Goal: Transaction & Acquisition: Book appointment/travel/reservation

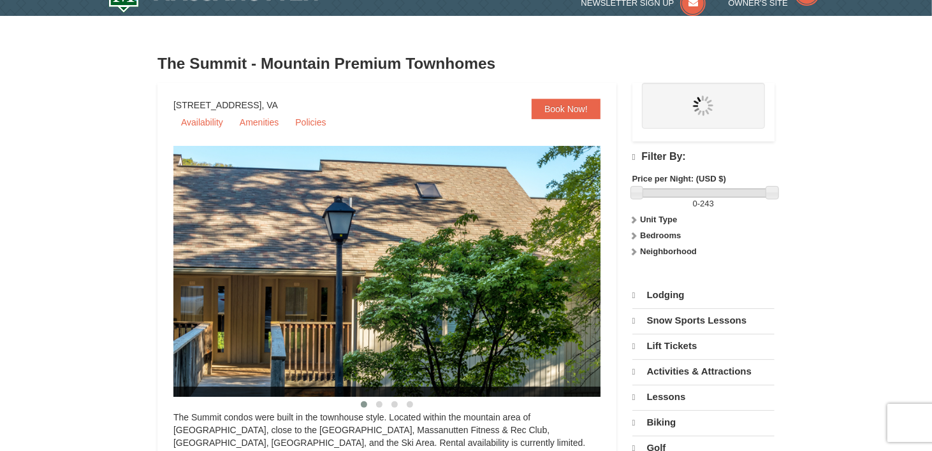
select select "10"
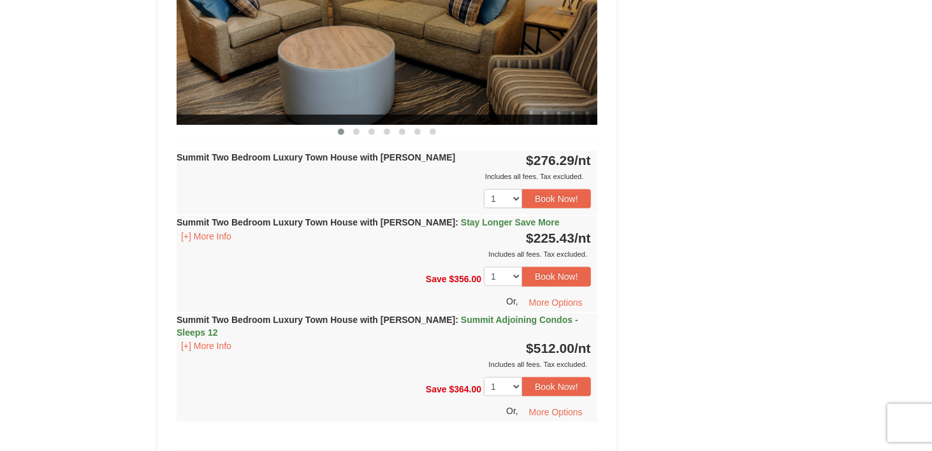
scroll to position [593, 0]
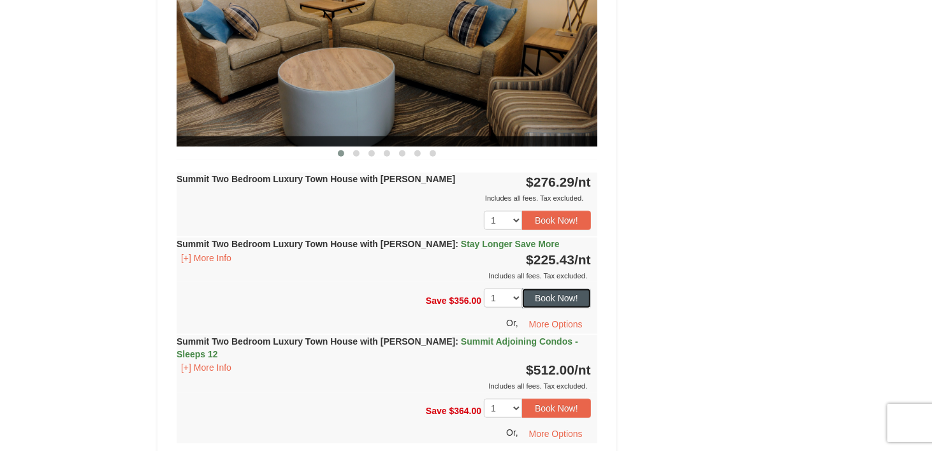
click at [574, 301] on button "Book Now!" at bounding box center [556, 298] width 69 height 19
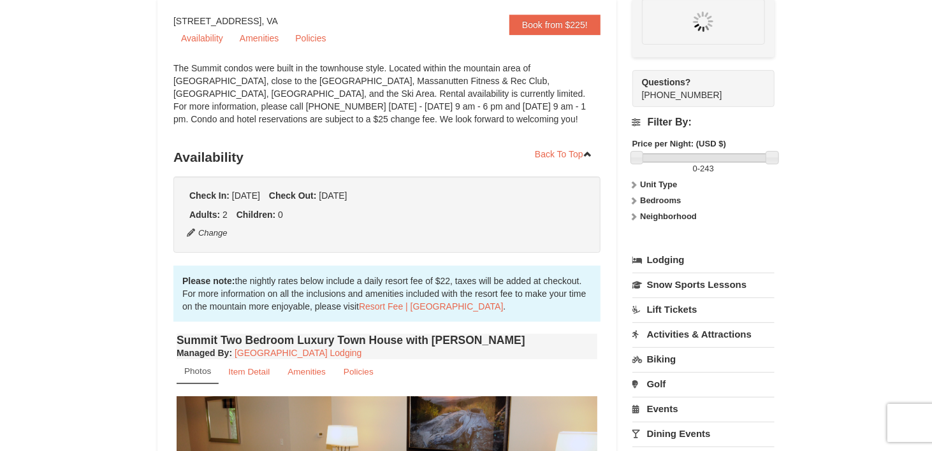
scroll to position [111, 0]
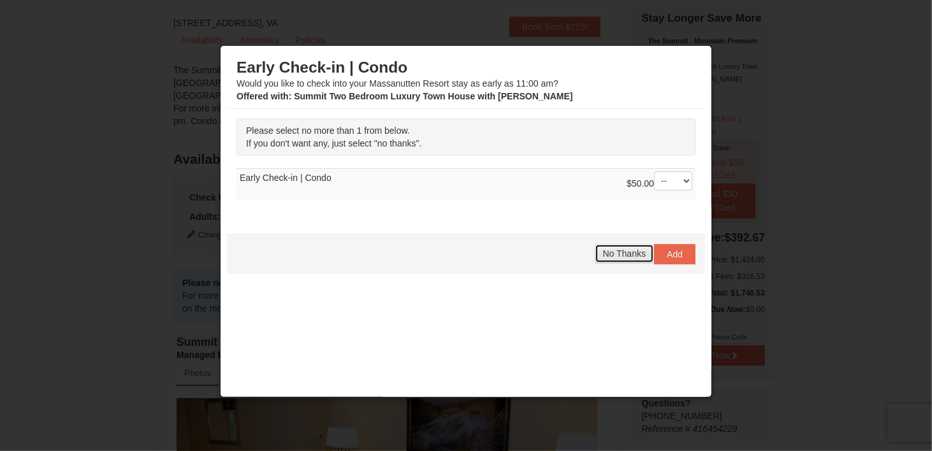
click at [614, 253] on span "No Thanks" at bounding box center [624, 254] width 43 height 10
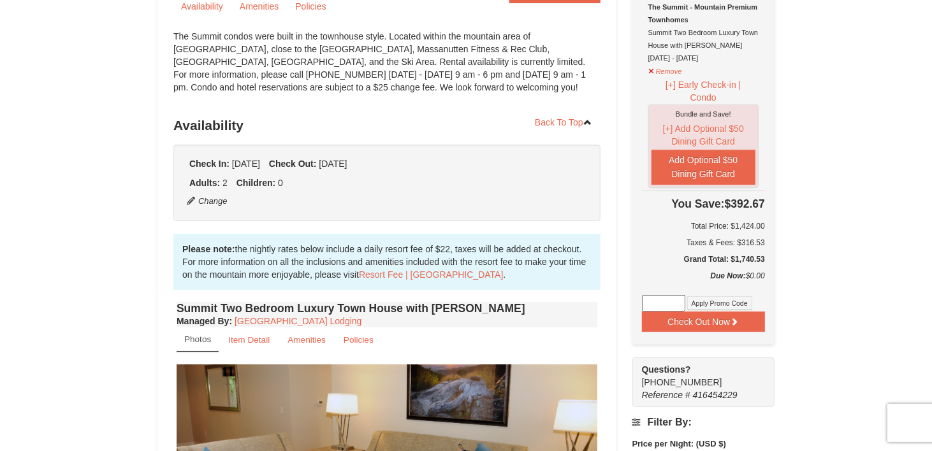
scroll to position [217, 0]
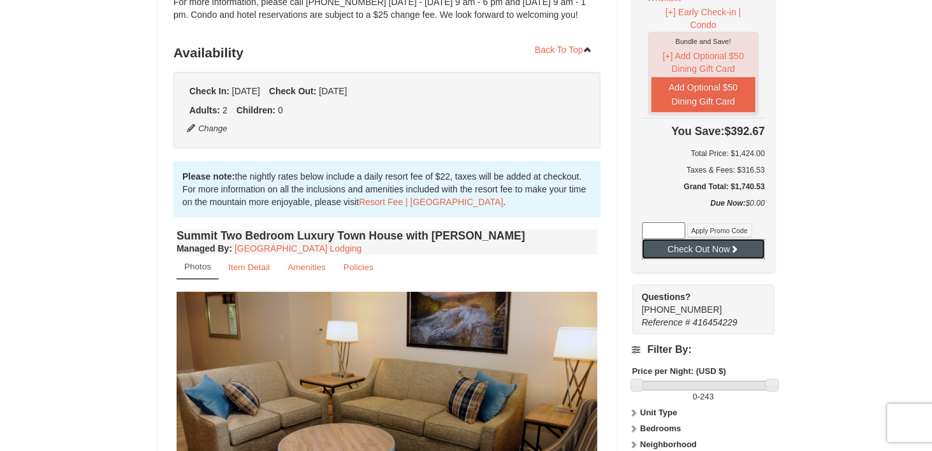
click at [725, 245] on button "Check Out Now" at bounding box center [703, 249] width 123 height 20
